Goal: Task Accomplishment & Management: Use online tool/utility

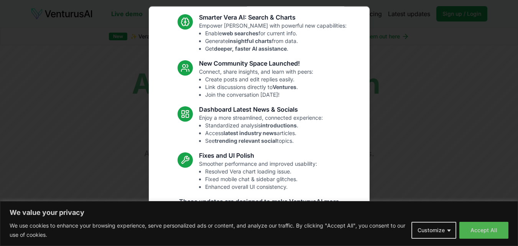
scroll to position [74, 0]
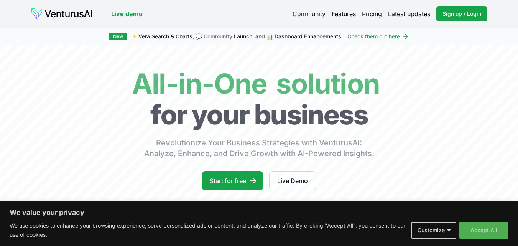
click at [374, 15] on link "Pricing" at bounding box center [372, 13] width 20 height 9
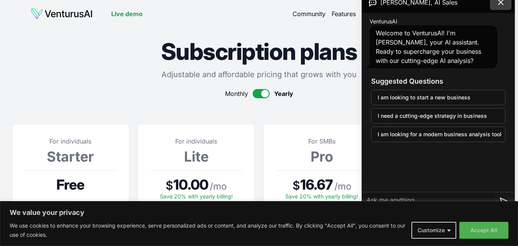
click at [499, 3] on icon at bounding box center [500, 2] width 9 height 9
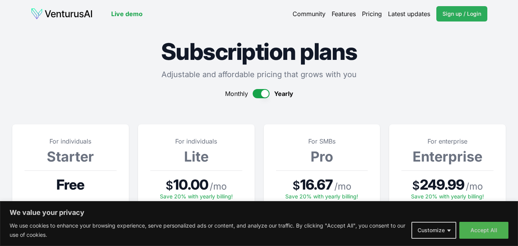
click at [460, 13] on span "Sign up / Login" at bounding box center [462, 14] width 39 height 8
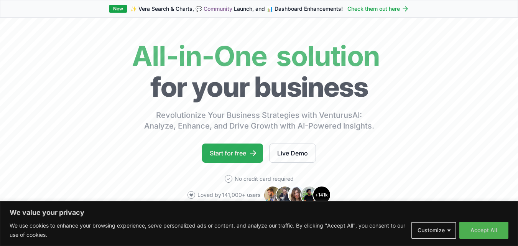
scroll to position [38, 0]
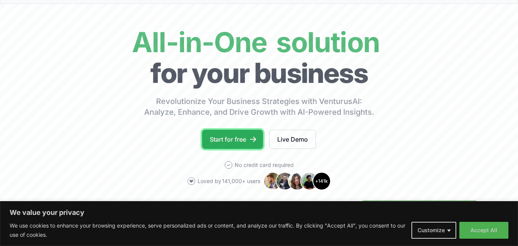
click at [236, 138] on link "Start for free" at bounding box center [232, 139] width 61 height 19
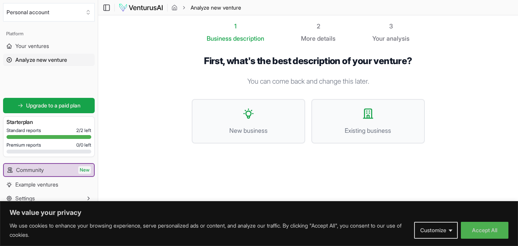
click at [264, 80] on p "You can come back and change this later." at bounding box center [308, 81] width 233 height 11
click at [250, 129] on span "New business" at bounding box center [248, 129] width 97 height 9
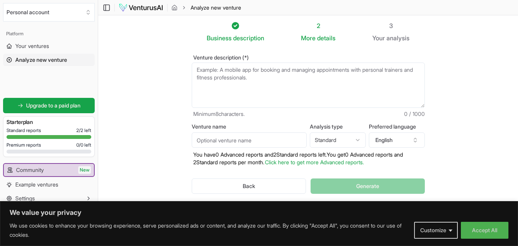
click at [230, 81] on textarea "Venture description (*)" at bounding box center [308, 85] width 233 height 45
click at [234, 84] on textarea "Venture description (*)" at bounding box center [308, 85] width 233 height 45
paste textarea "A manufacturer in [GEOGRAPHIC_DATA] specializing in stainless steel modular kit…"
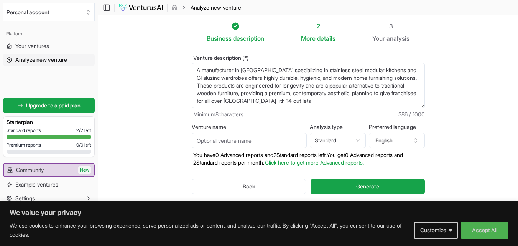
click at [297, 101] on textarea "A manufacturer in [GEOGRAPHIC_DATA] specializing in stainless steel modular kit…" at bounding box center [308, 85] width 233 height 45
click at [305, 100] on textarea "A manufacturer in [GEOGRAPHIC_DATA] specializing in stainless steel modular kit…" at bounding box center [308, 85] width 233 height 45
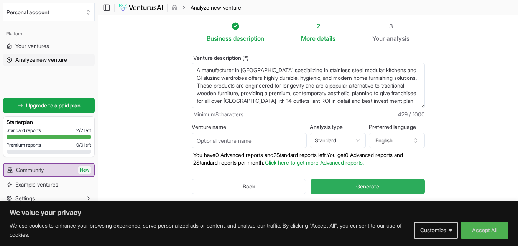
type textarea "A manufacturer in [GEOGRAPHIC_DATA] specializing in stainless steel modular kit…"
click at [366, 186] on span "Generate" at bounding box center [367, 187] width 23 height 8
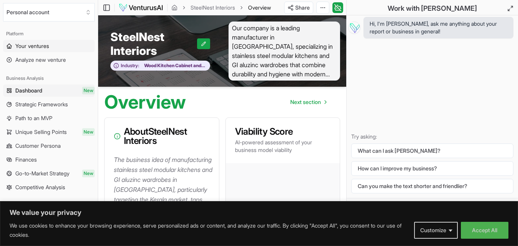
click at [33, 45] on span "Your ventures" at bounding box center [32, 46] width 34 height 8
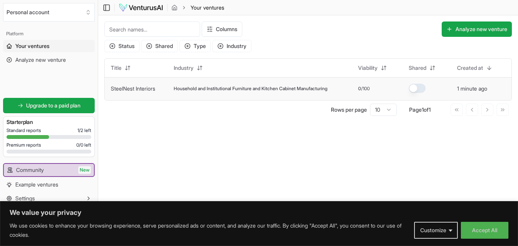
click at [201, 89] on span "Household and Institutional Furniture and Kitchen Cabinet Manufacturing" at bounding box center [251, 89] width 154 height 6
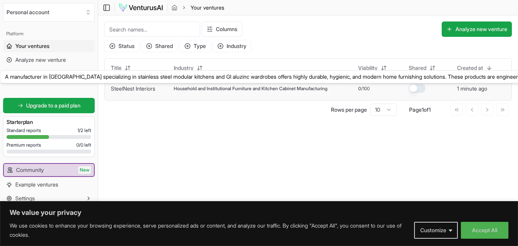
click at [132, 88] on link "SteelNest Interiors" at bounding box center [133, 88] width 45 height 7
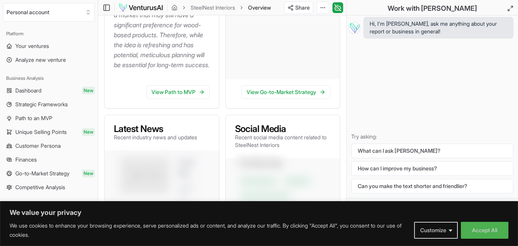
scroll to position [422, 0]
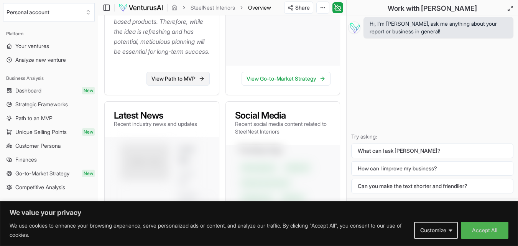
click at [180, 86] on link "View Path to MVP" at bounding box center [178, 79] width 63 height 14
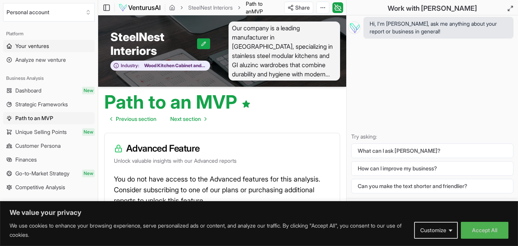
click at [23, 44] on span "Your ventures" at bounding box center [32, 46] width 34 height 8
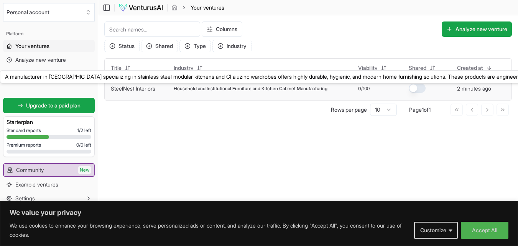
click at [147, 89] on link "SteelNest Interiors" at bounding box center [133, 88] width 45 height 7
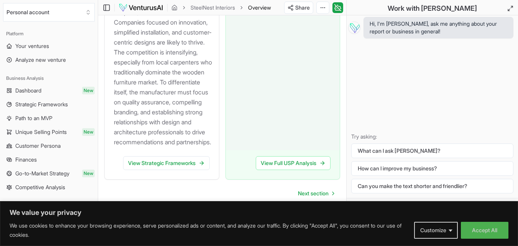
scroll to position [1243, 0]
click at [185, 162] on link "View Strategic Frameworks" at bounding box center [166, 163] width 87 height 14
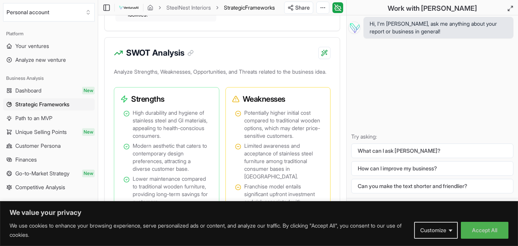
scroll to position [575, 0]
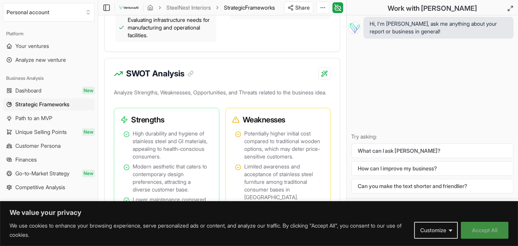
click at [480, 233] on button "Accept All" at bounding box center [485, 230] width 48 height 17
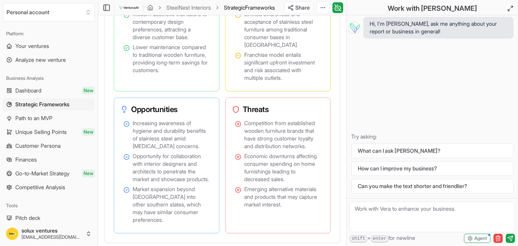
scroll to position [729, 0]
click at [29, 48] on span "Your ventures" at bounding box center [32, 46] width 34 height 8
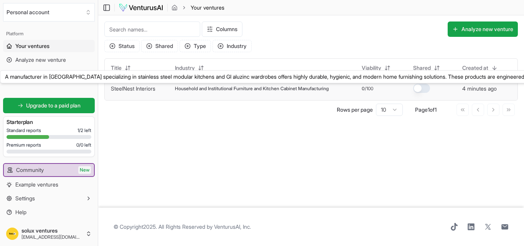
click at [132, 90] on link "SteelNest Interiors" at bounding box center [133, 88] width 45 height 7
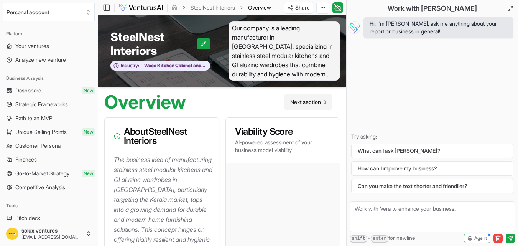
click at [308, 102] on span "Next section" at bounding box center [305, 102] width 31 height 8
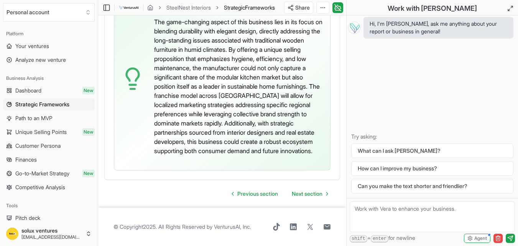
scroll to position [2505, 0]
click at [314, 192] on span "Next section" at bounding box center [307, 194] width 31 height 8
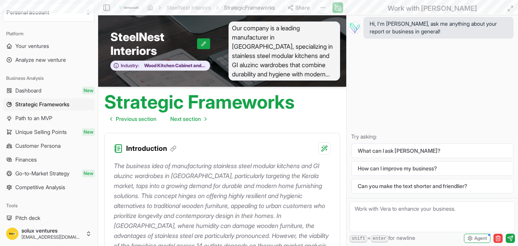
scroll to position [2505, 0]
